Goal: Find specific page/section

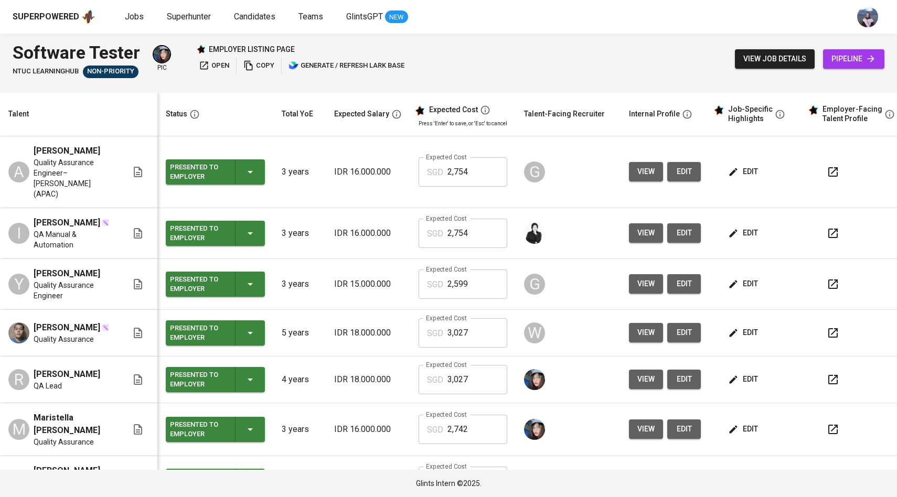
scroll to position [166, 0]
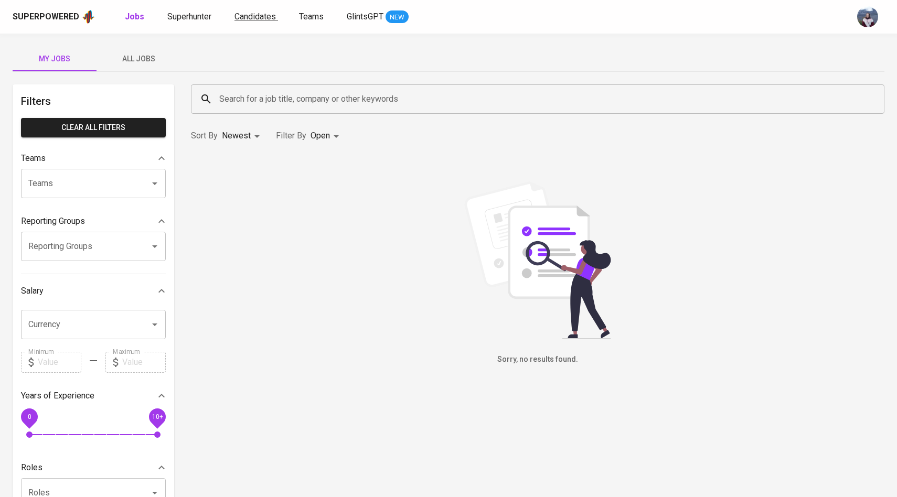
click at [264, 13] on span "Candidates" at bounding box center [254, 17] width 41 height 10
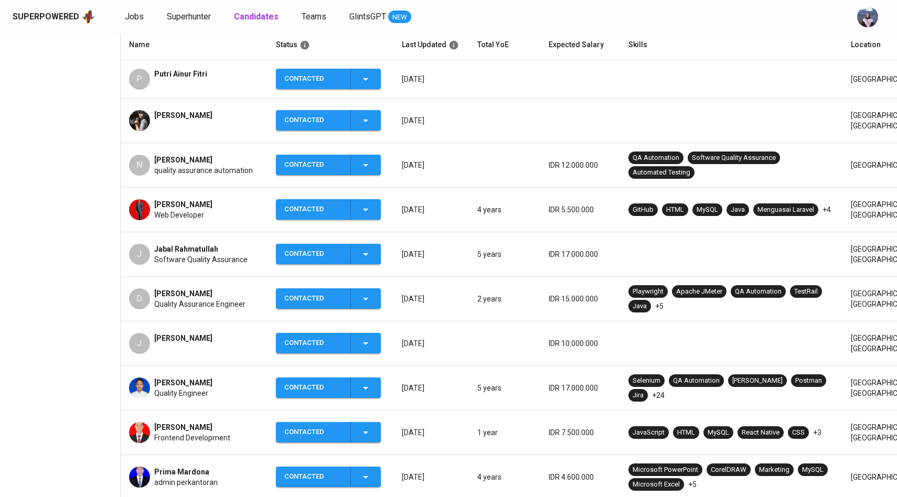
scroll to position [273, 0]
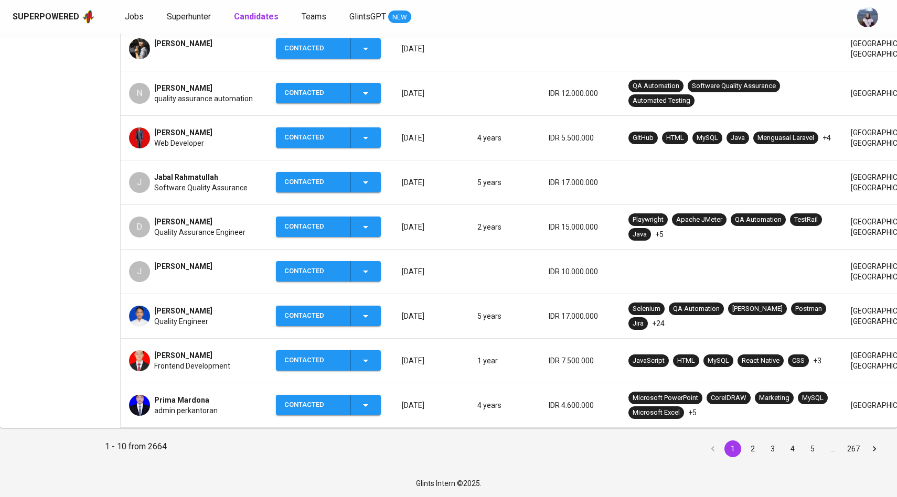
click at [136, 356] on img at bounding box center [139, 360] width 21 height 21
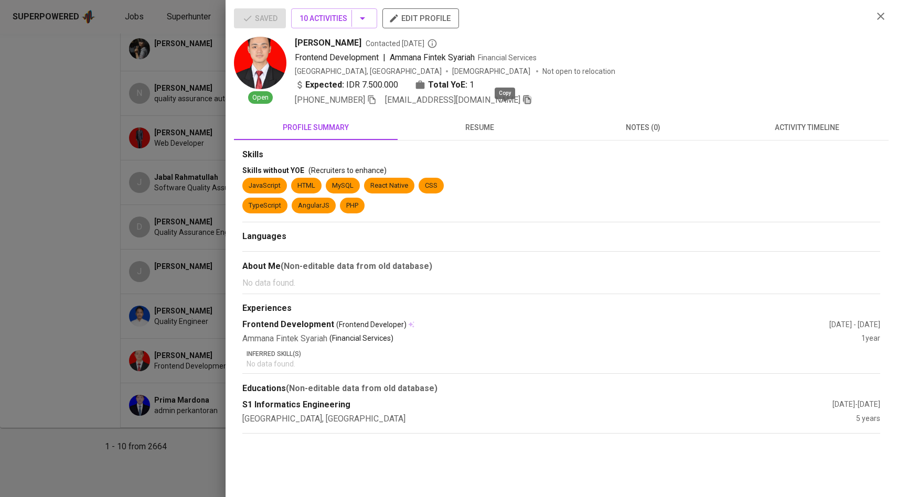
click at [522, 102] on icon "button" at bounding box center [526, 99] width 9 height 9
click at [126, 219] on div at bounding box center [448, 248] width 897 height 497
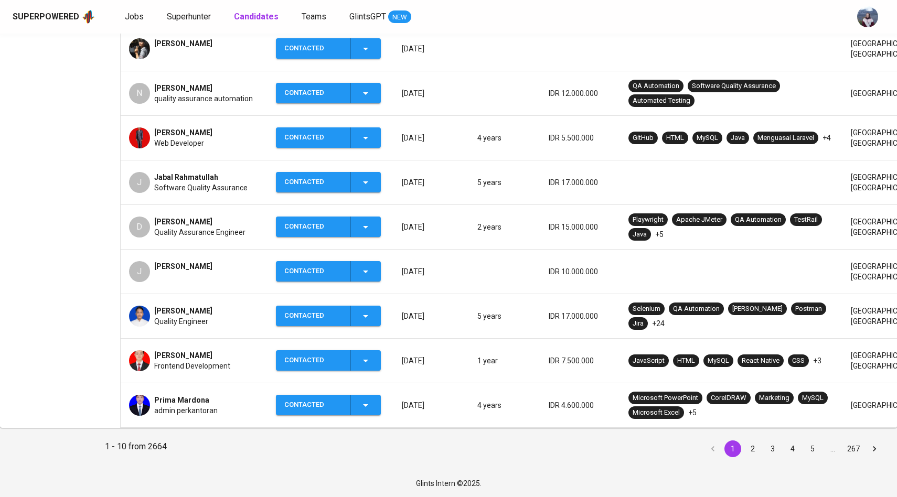
scroll to position [0, 0]
